Goal: Book appointment/travel/reservation

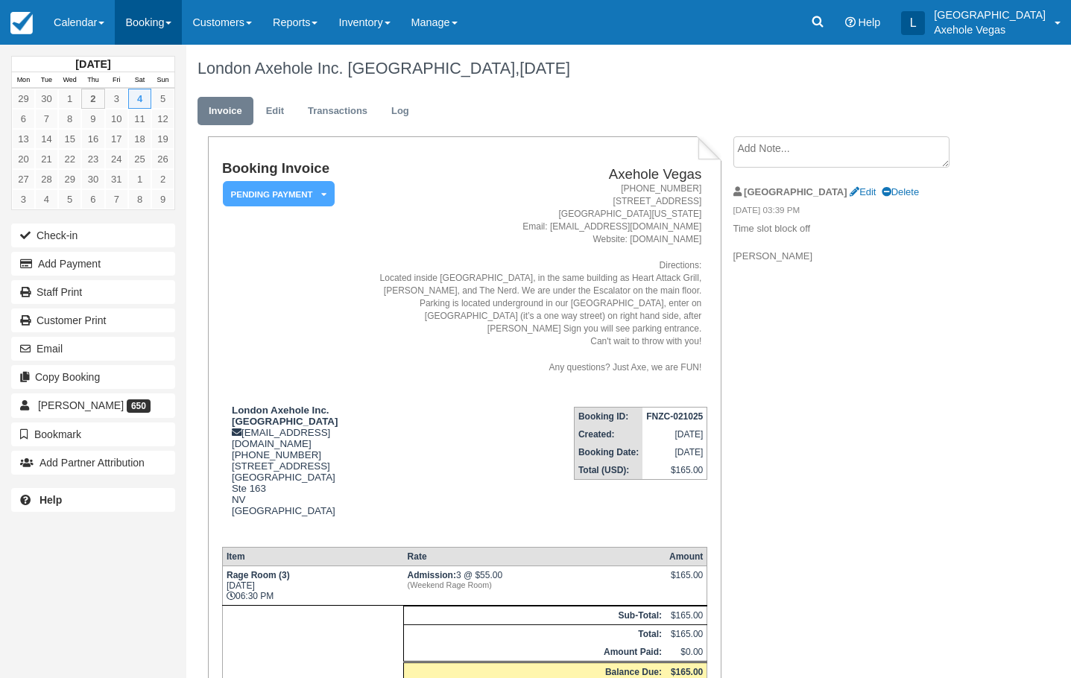
click at [166, 38] on link "Booking" at bounding box center [148, 22] width 67 height 45
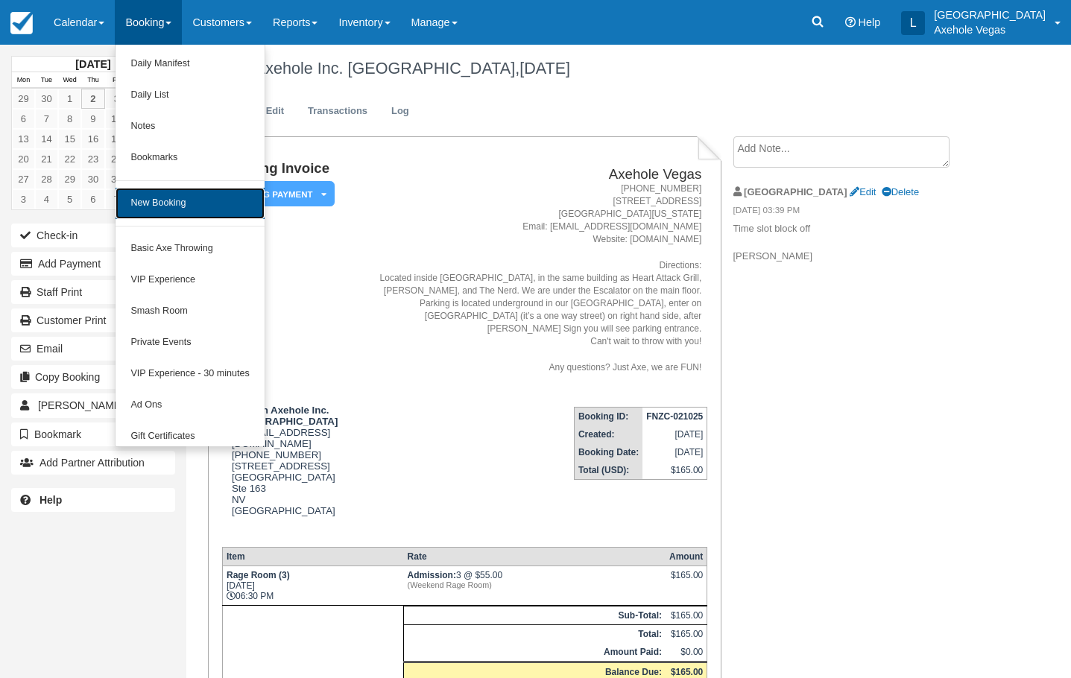
click at [211, 198] on link "New Booking" at bounding box center [190, 203] width 148 height 31
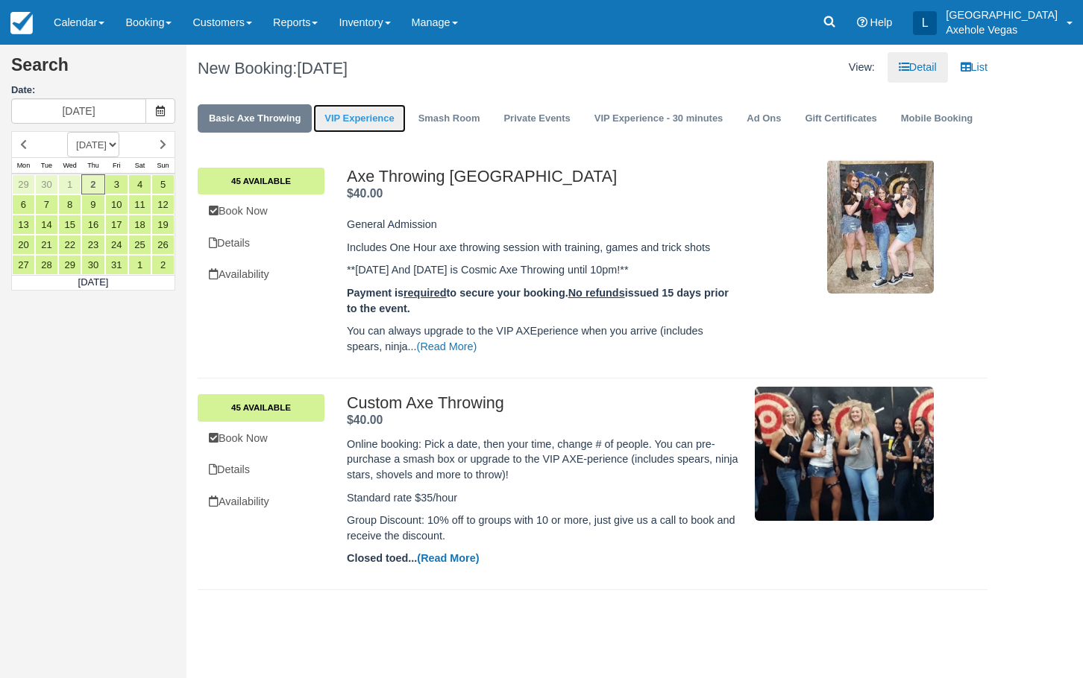
click at [389, 125] on link "VIP Experience" at bounding box center [359, 118] width 92 height 29
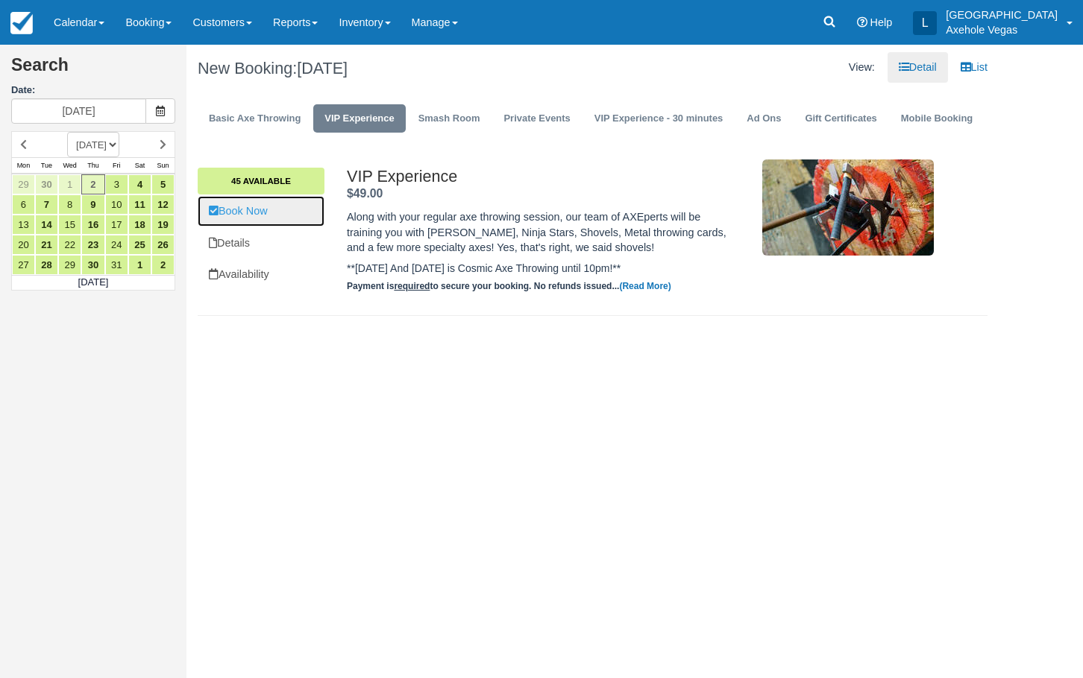
click at [268, 218] on link "Book Now" at bounding box center [261, 211] width 127 height 31
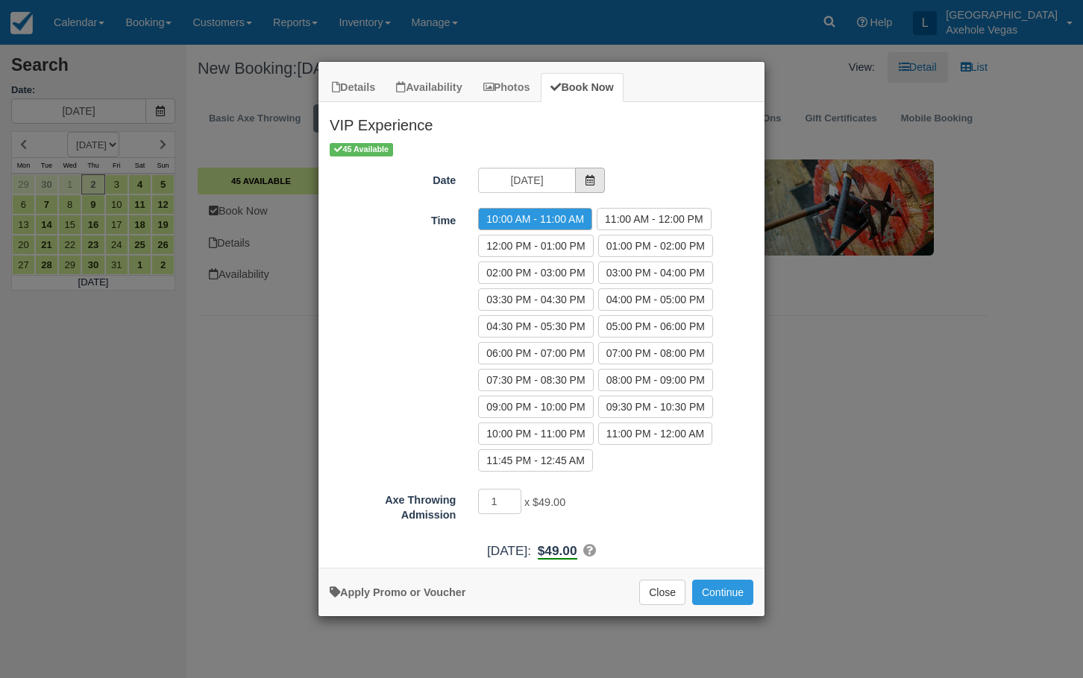
click at [599, 181] on span "Item Modal" at bounding box center [590, 180] width 30 height 25
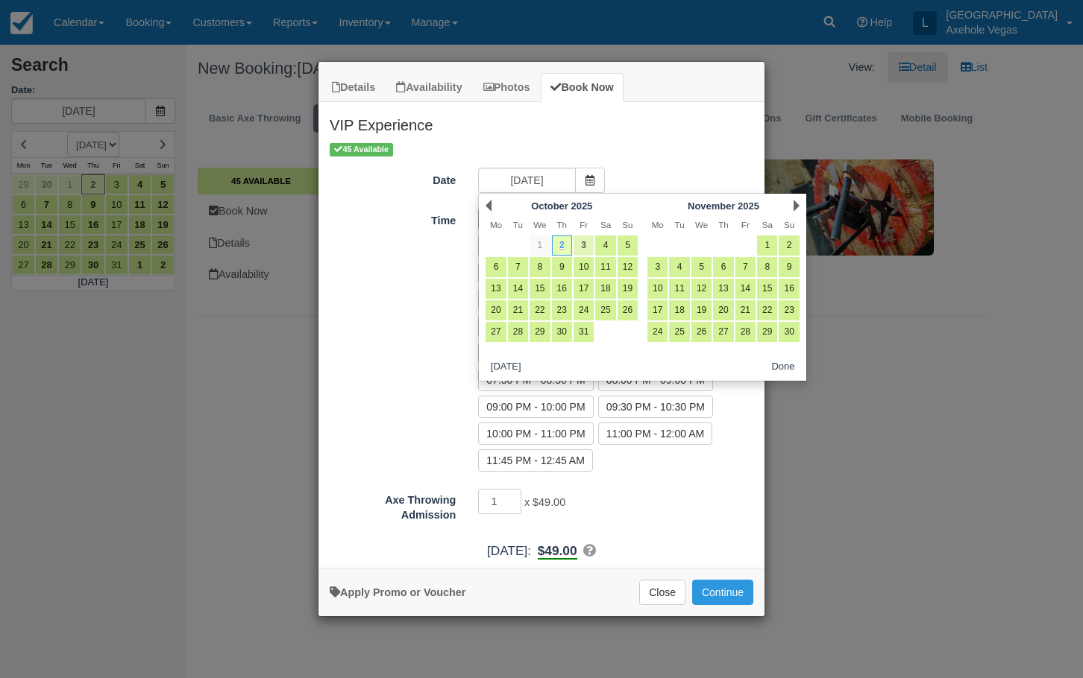
click at [576, 246] on link "3" at bounding box center [583, 246] width 20 height 20
type input "[DATE]"
radio input "false"
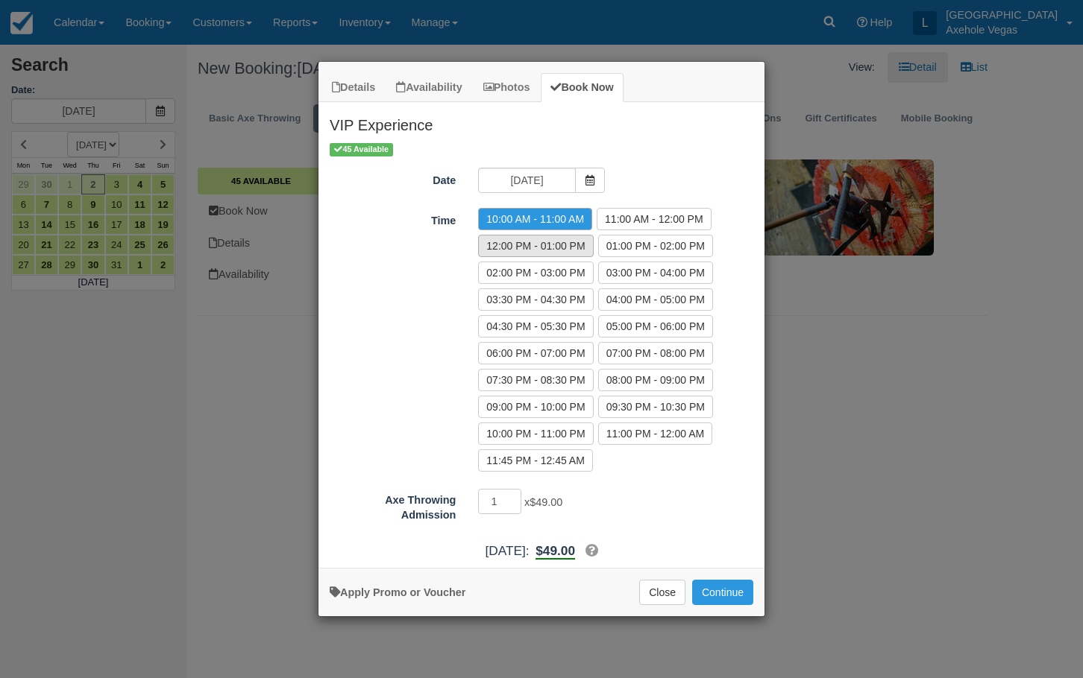
click at [564, 242] on label "12:00 PM - 01:00 PM" at bounding box center [535, 246] width 115 height 22
radio input "true"
type input "2"
click at [517, 497] on input "2" at bounding box center [499, 501] width 43 height 25
click at [722, 594] on button "Continue" at bounding box center [722, 592] width 61 height 25
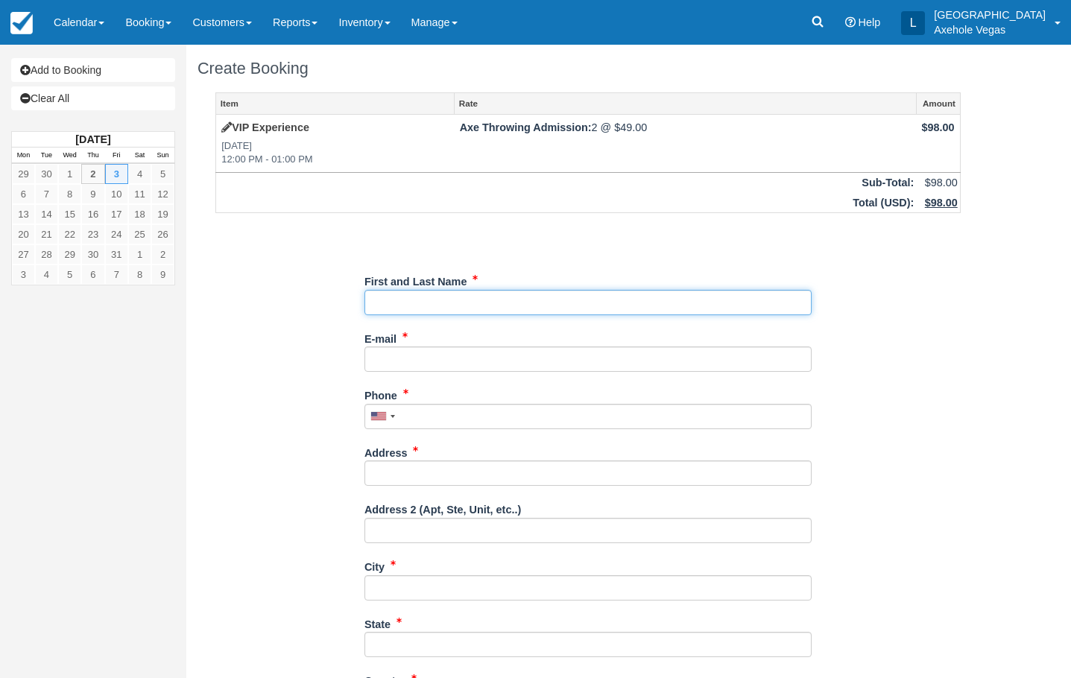
click at [426, 297] on input "First and Last Name" at bounding box center [588, 302] width 447 height 25
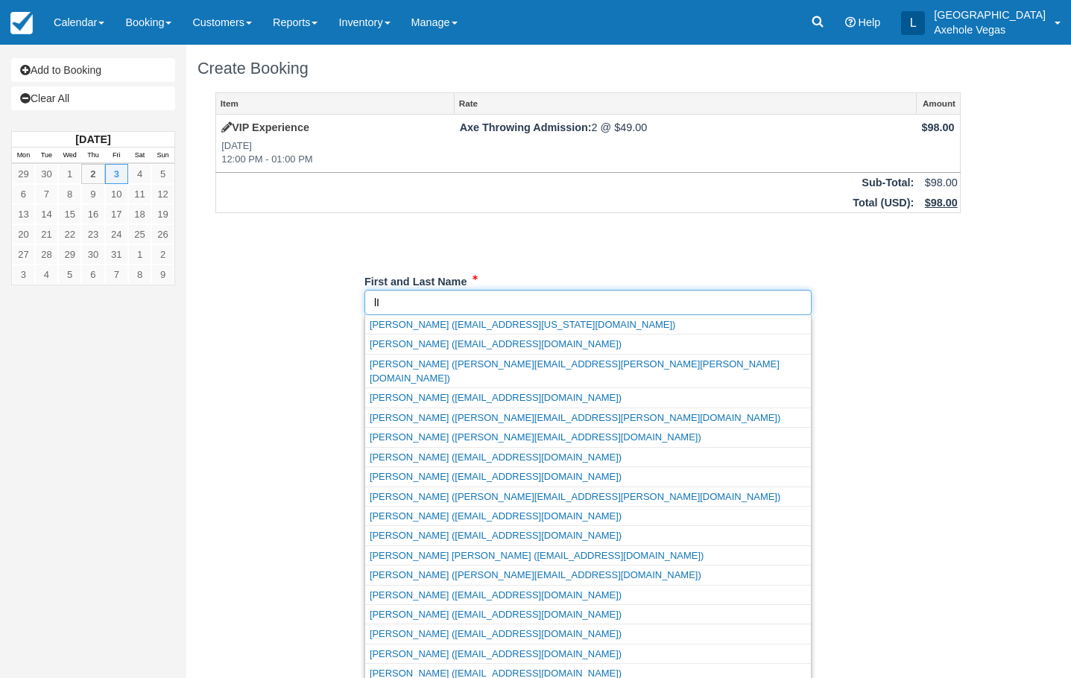
type input "l"
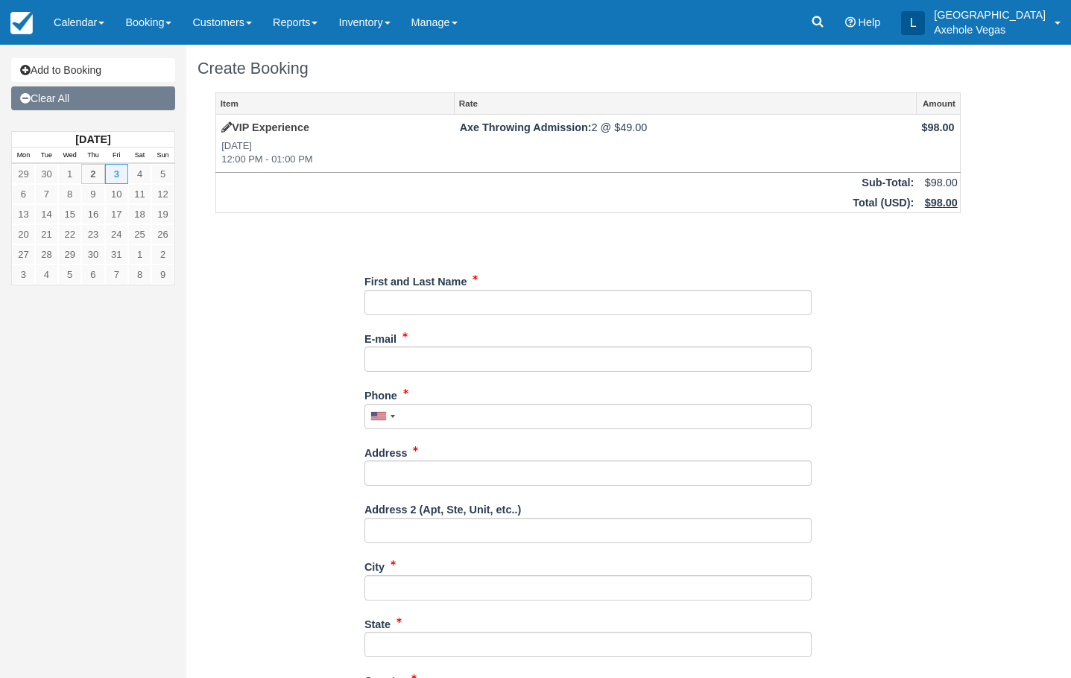
click at [112, 95] on link "Clear All" at bounding box center [93, 98] width 164 height 24
